Goal: Check status: Verify the current state of an ongoing process or item

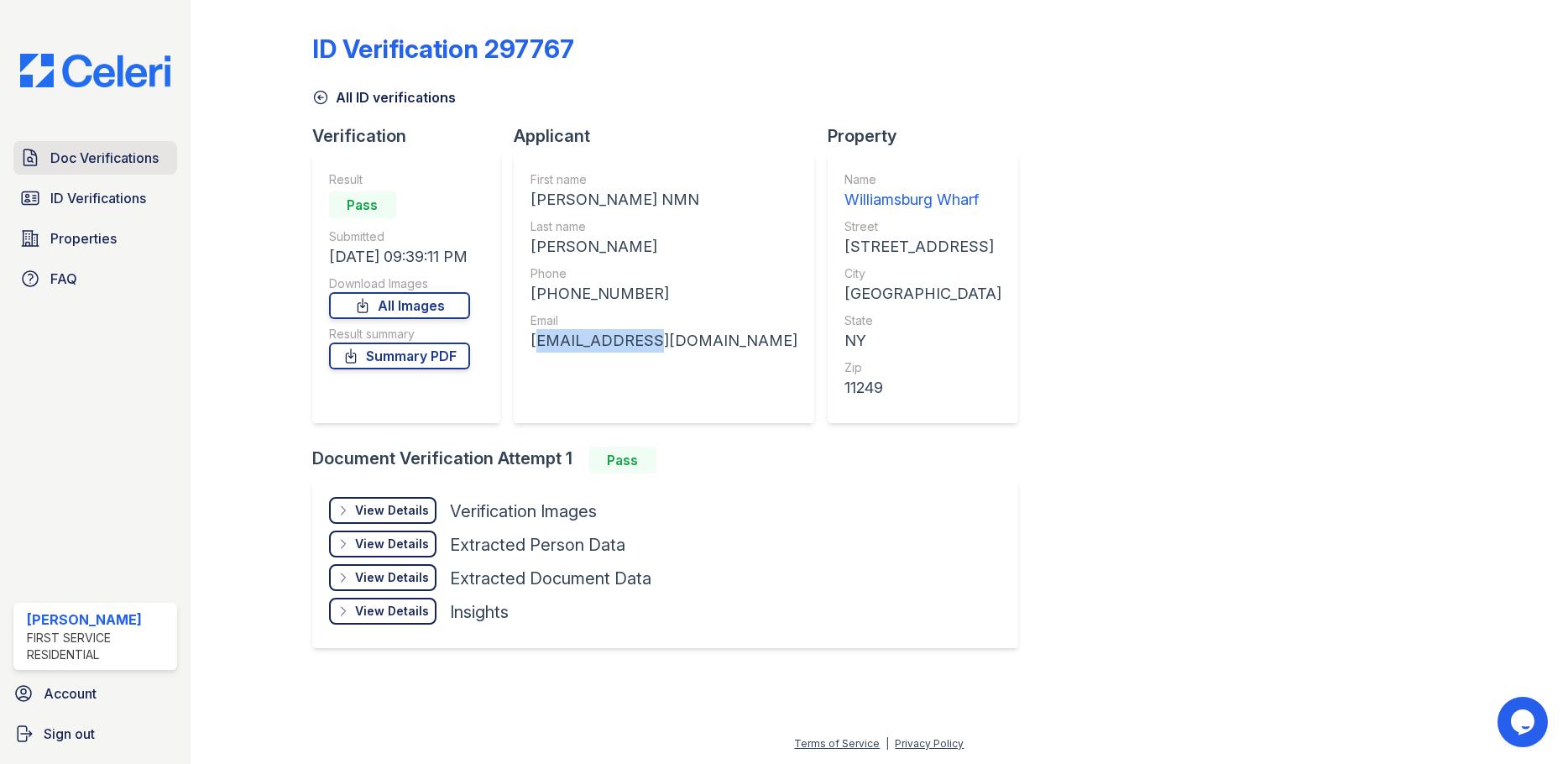
click at [137, 158] on span "Doc Verifications" at bounding box center [104, 157] width 108 height 20
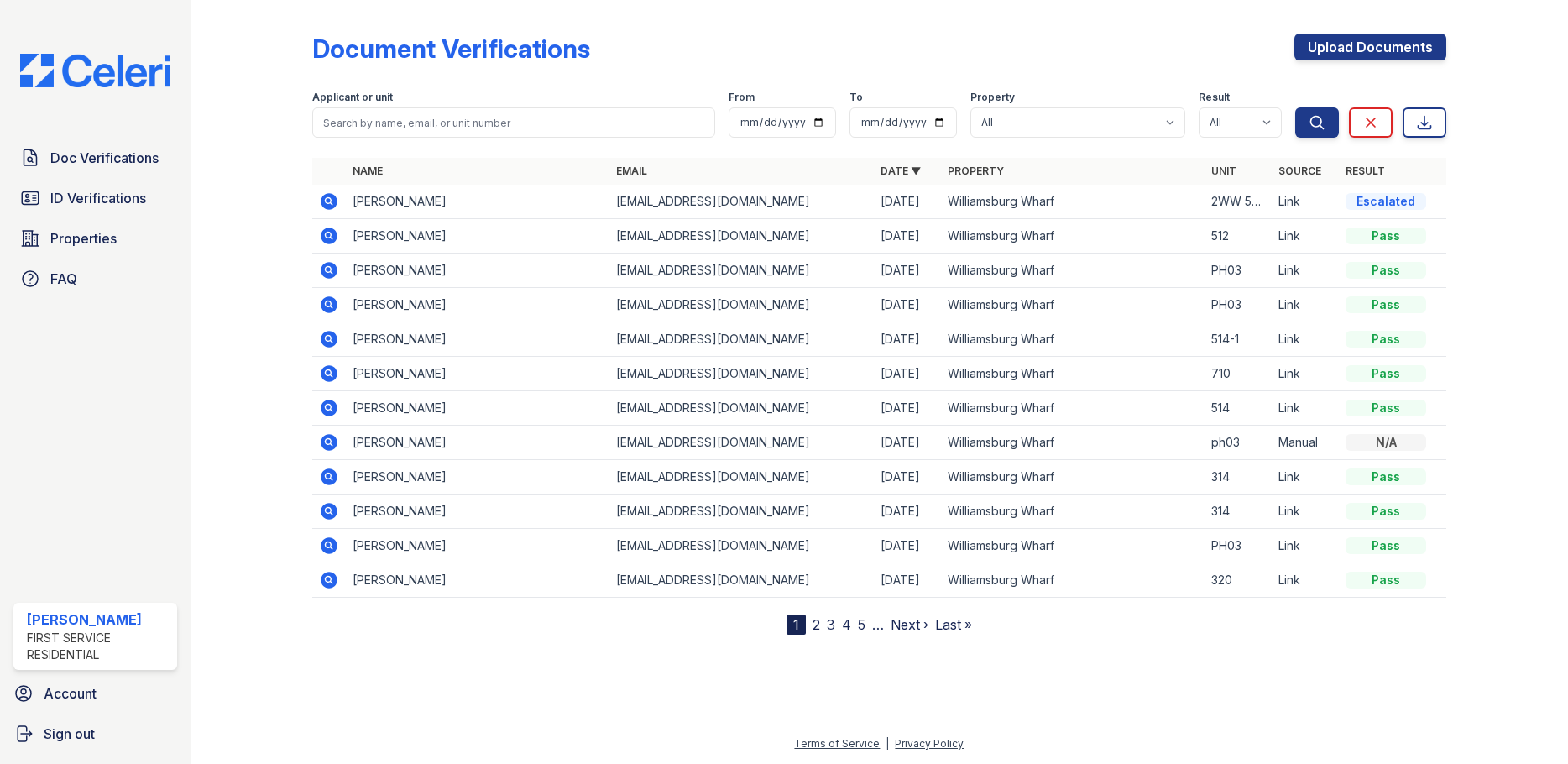
click at [330, 239] on icon at bounding box center [330, 236] width 17 height 17
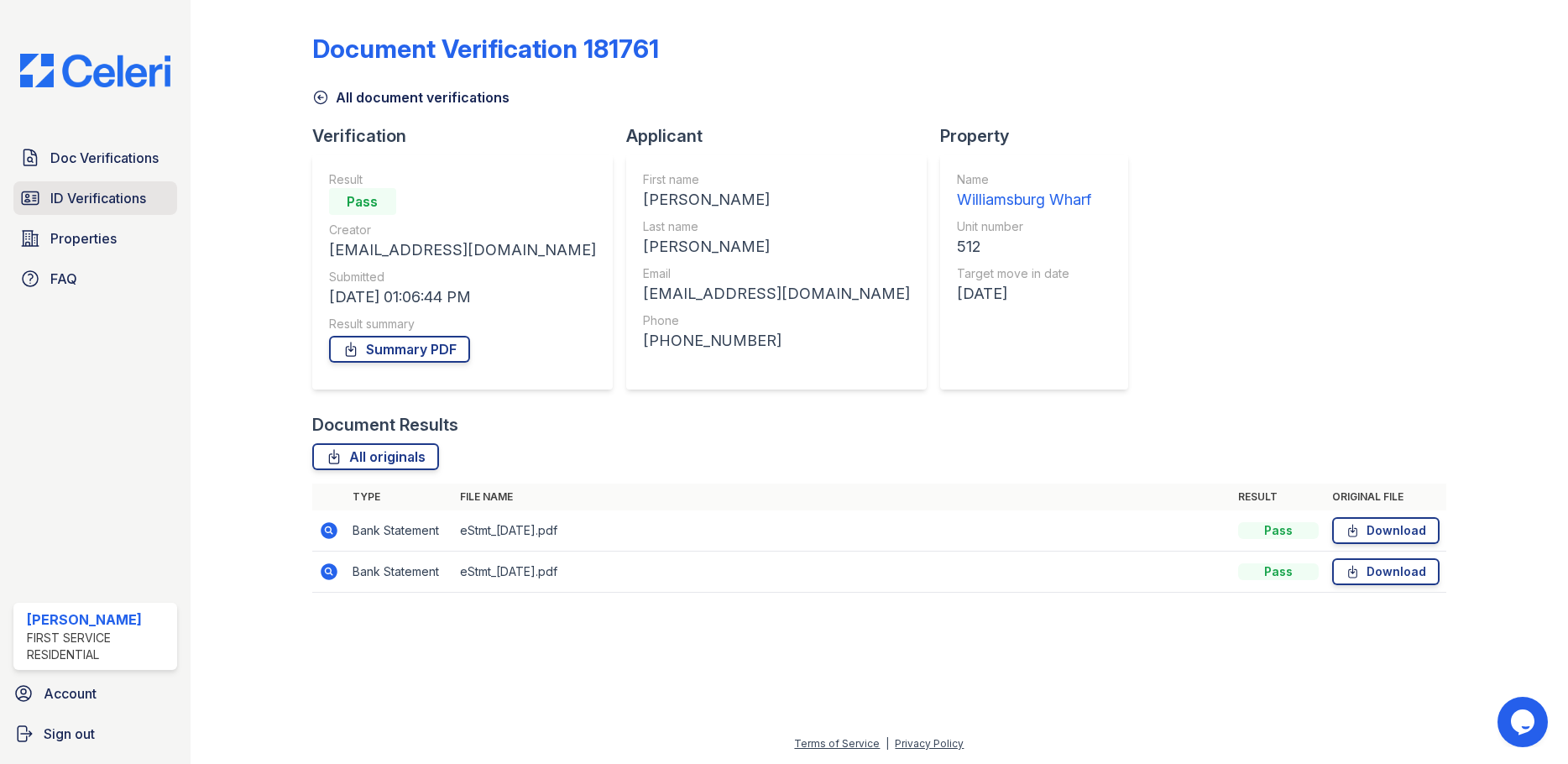
click at [94, 192] on span "ID Verifications" at bounding box center [98, 198] width 96 height 20
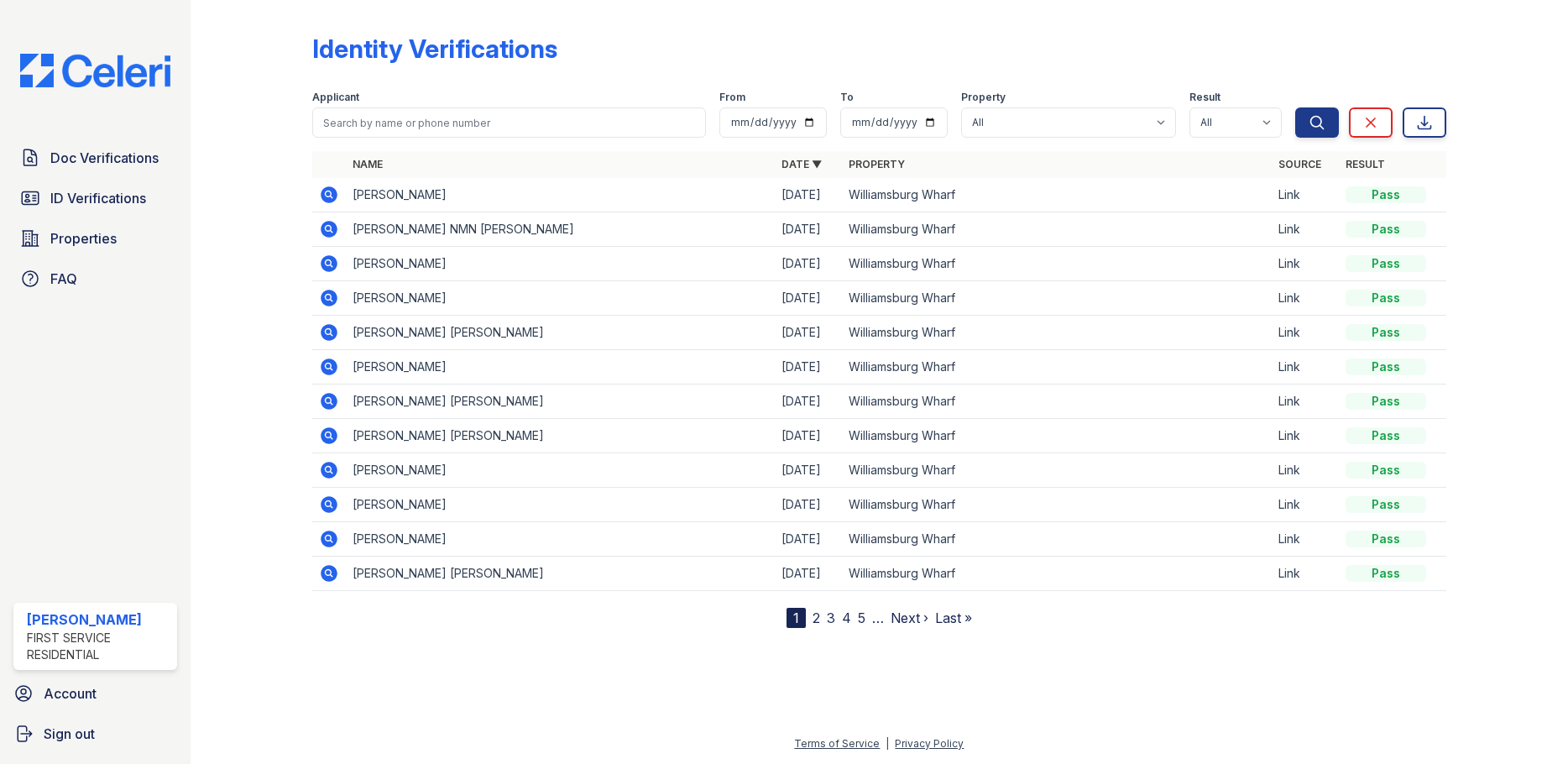
click at [329, 233] on icon at bounding box center [330, 229] width 17 height 17
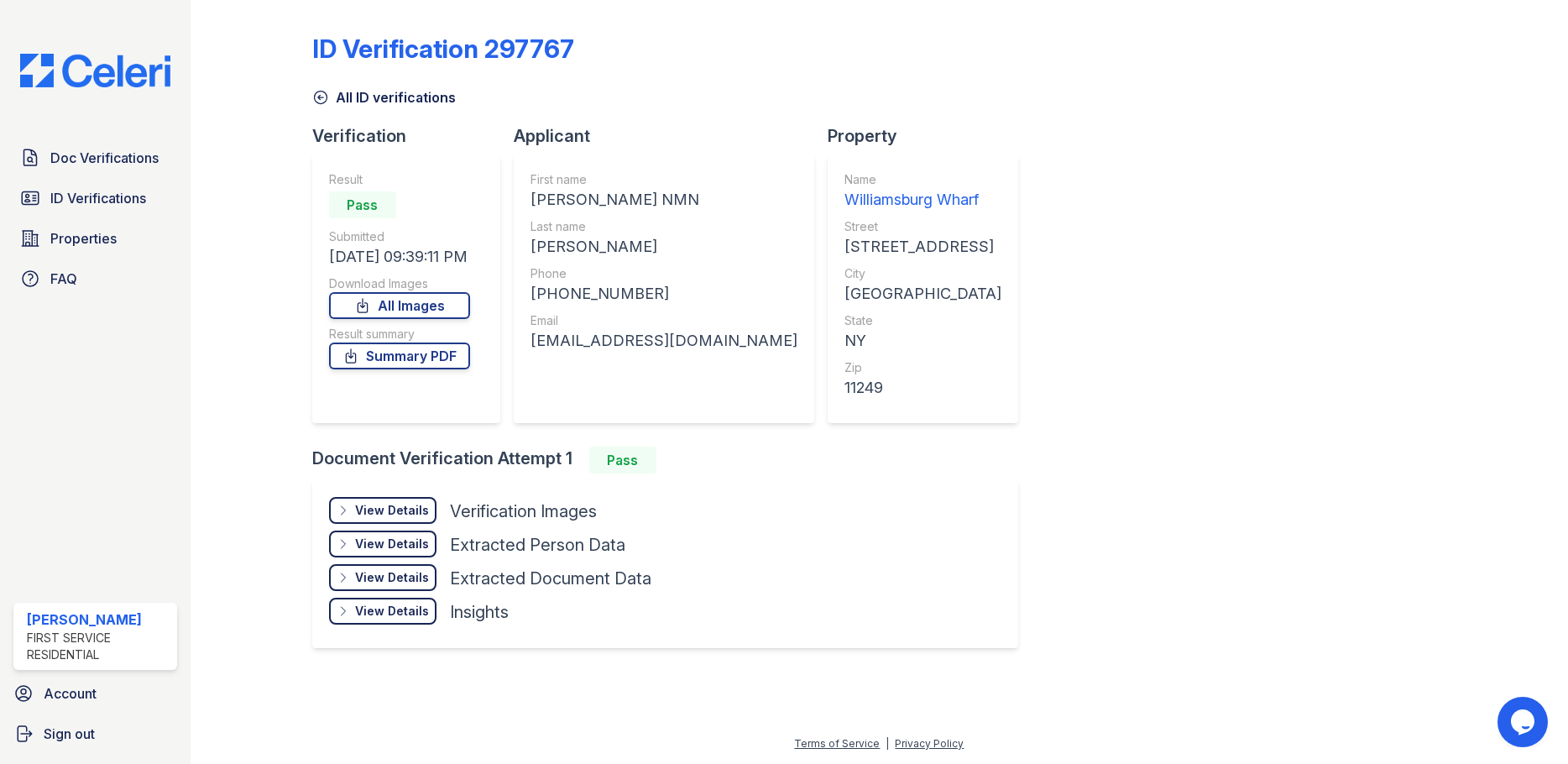
click at [389, 512] on div "View Details" at bounding box center [392, 511] width 73 height 17
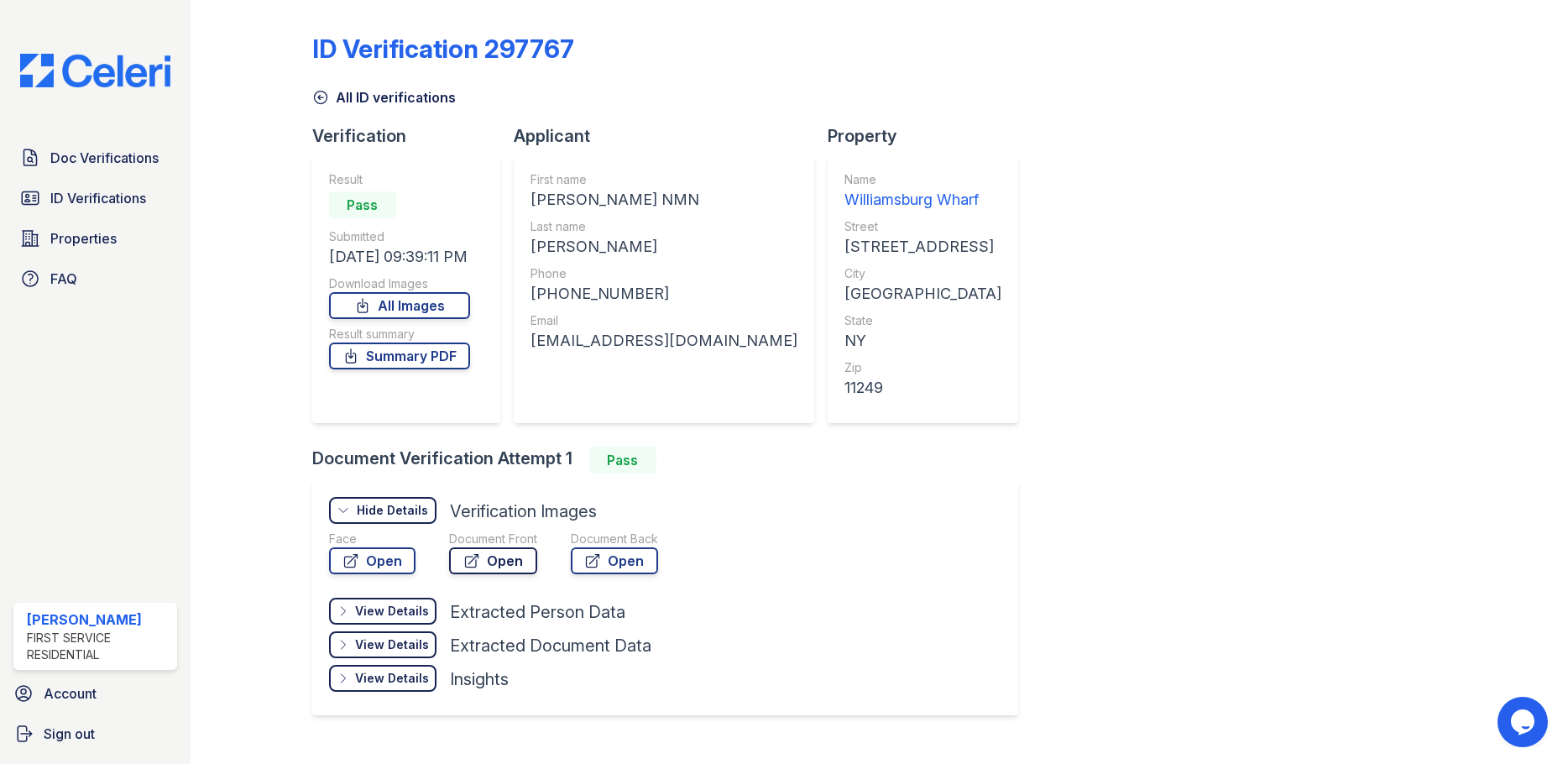
click at [500, 561] on link "Open" at bounding box center [493, 561] width 89 height 27
click at [91, 167] on span "Doc Verifications" at bounding box center [104, 157] width 108 height 20
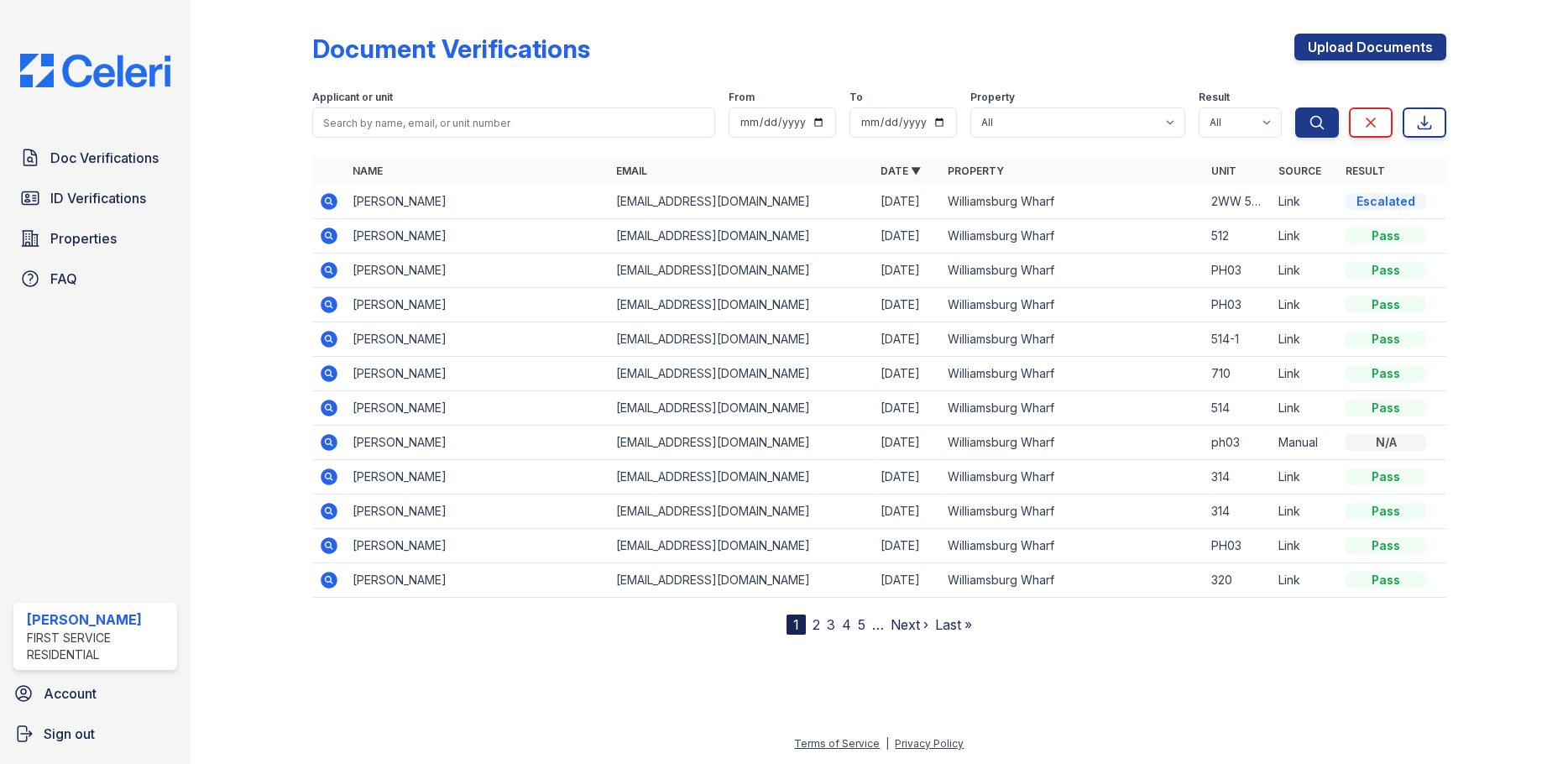
click at [329, 267] on icon at bounding box center [329, 269] width 20 height 20
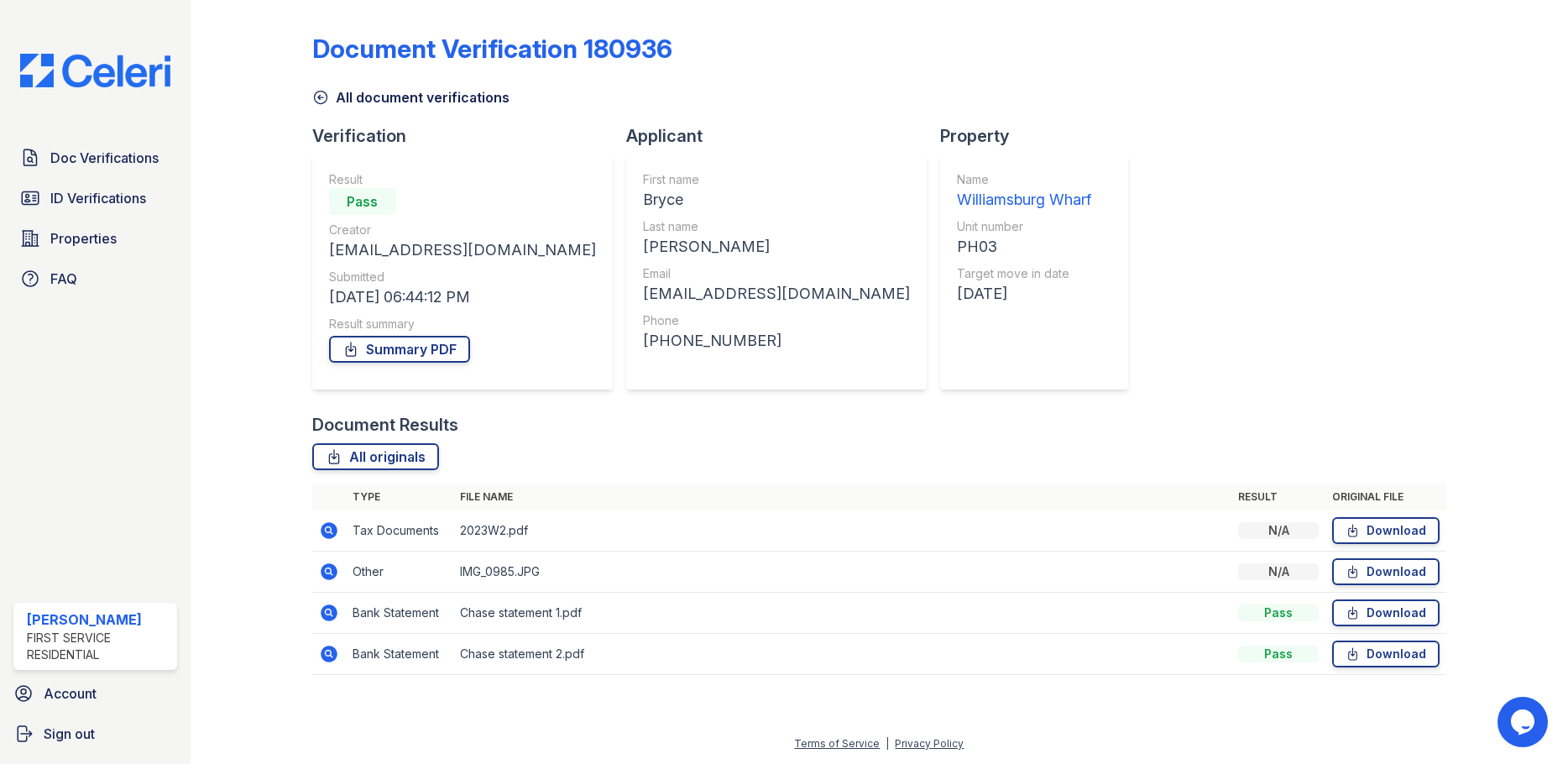
click at [331, 529] on icon at bounding box center [329, 530] width 20 height 20
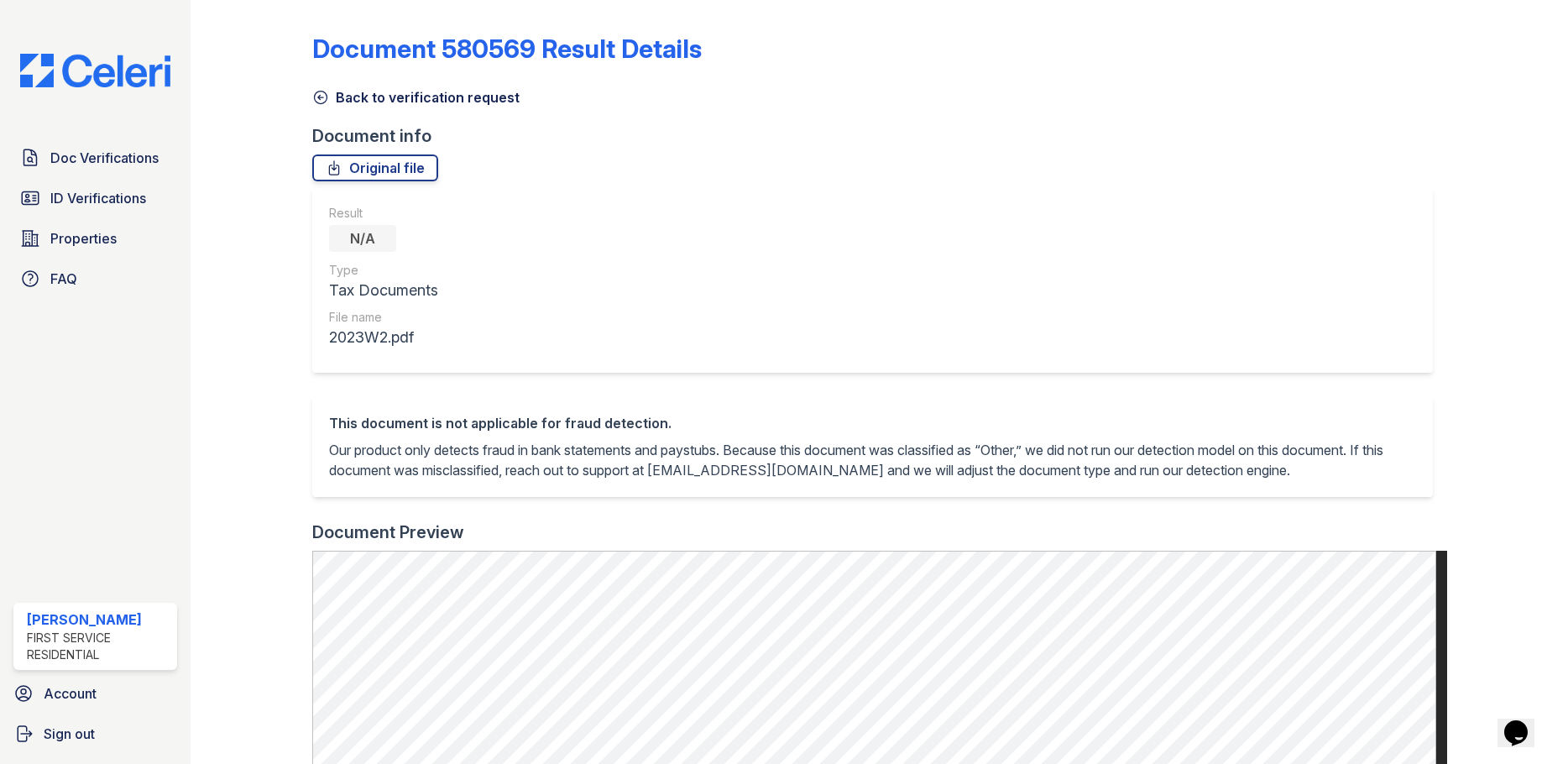
click at [317, 97] on icon at bounding box center [319, 97] width 12 height 12
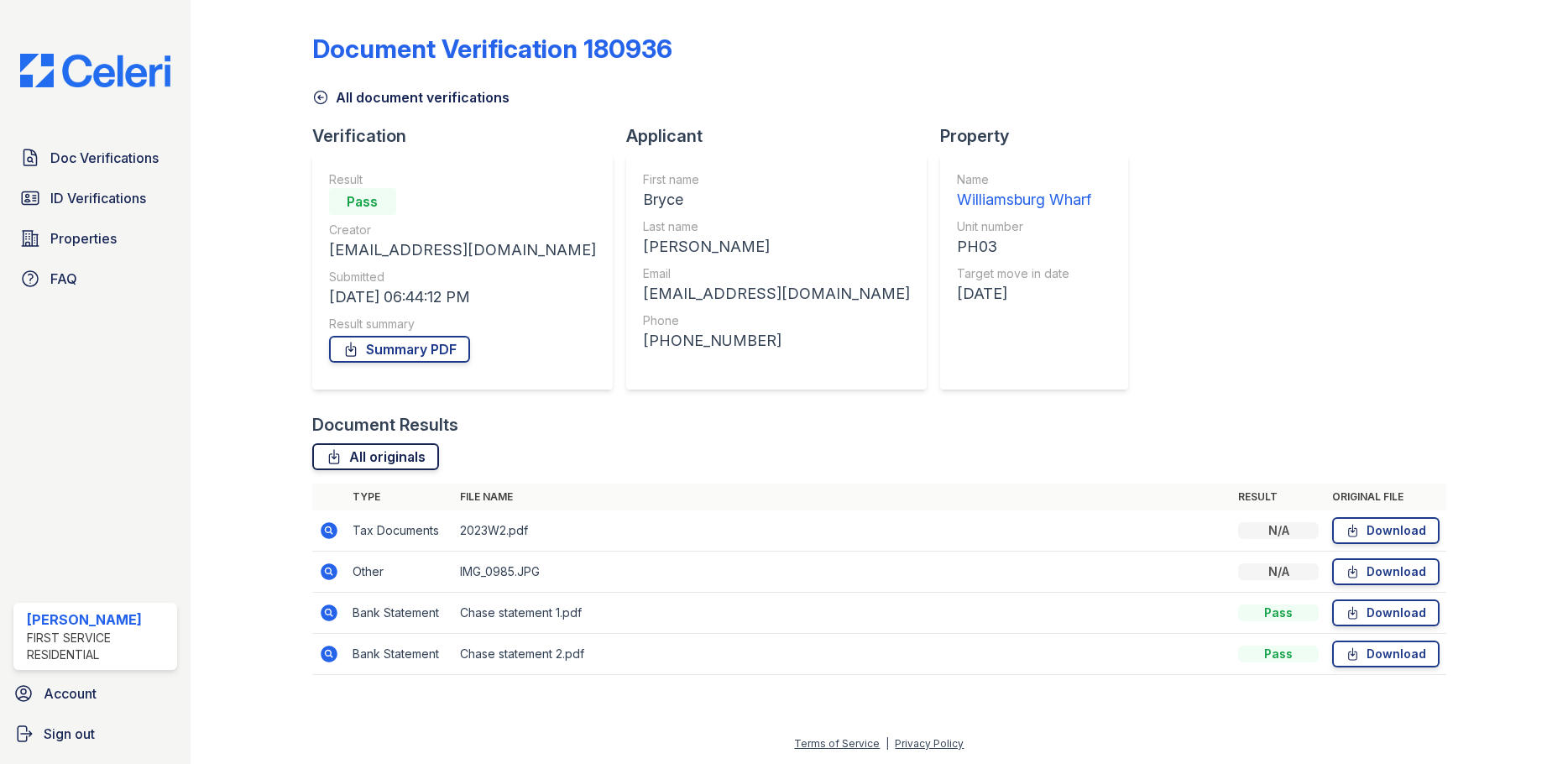
click at [362, 455] on link "All originals" at bounding box center [376, 457] width 127 height 27
click at [348, 346] on icon at bounding box center [351, 349] width 17 height 17
